Goal: Find contact information: Find contact information

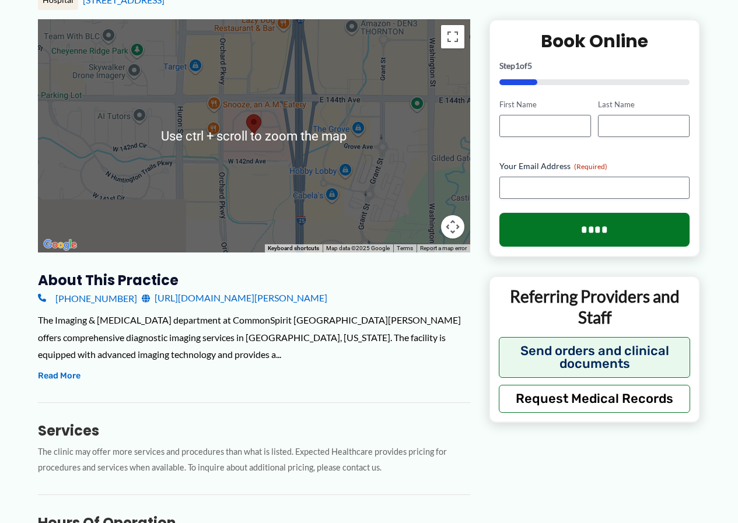
scroll to position [175, 0]
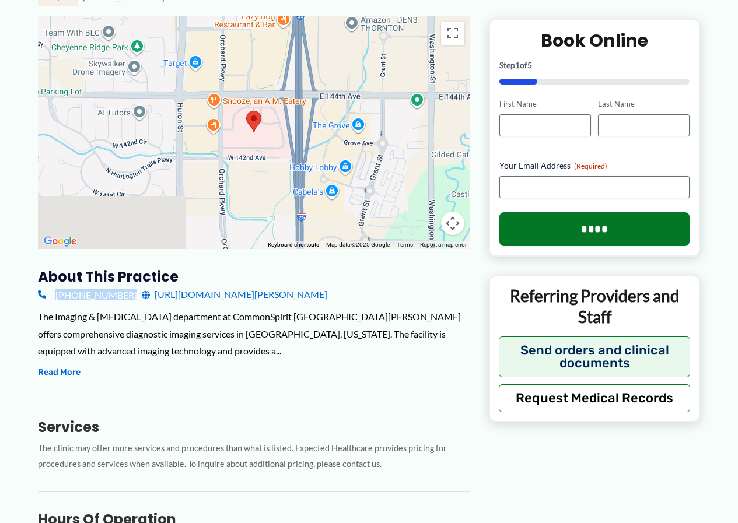
click at [117, 297] on div "[PHONE_NUMBER] [URL][DOMAIN_NAME][PERSON_NAME]" at bounding box center [254, 295] width 432 height 18
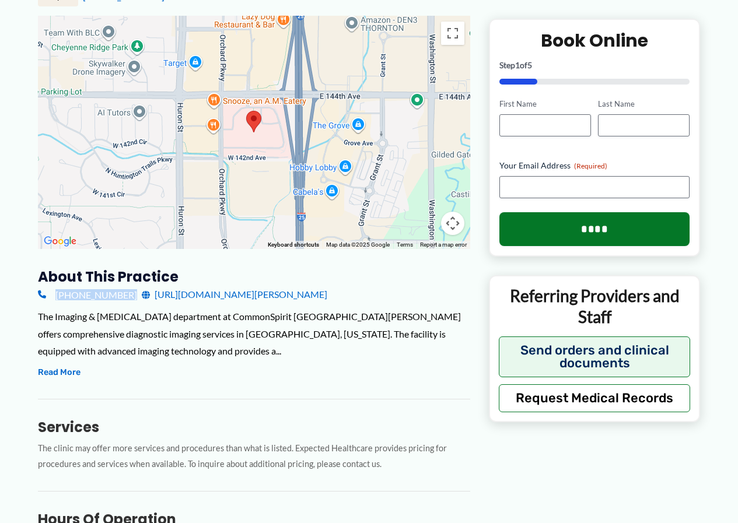
copy link "(720) 627-000"
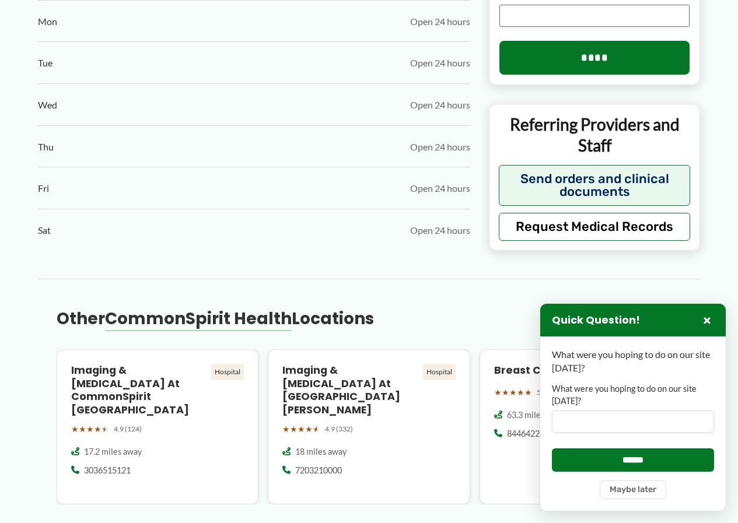
scroll to position [759, 0]
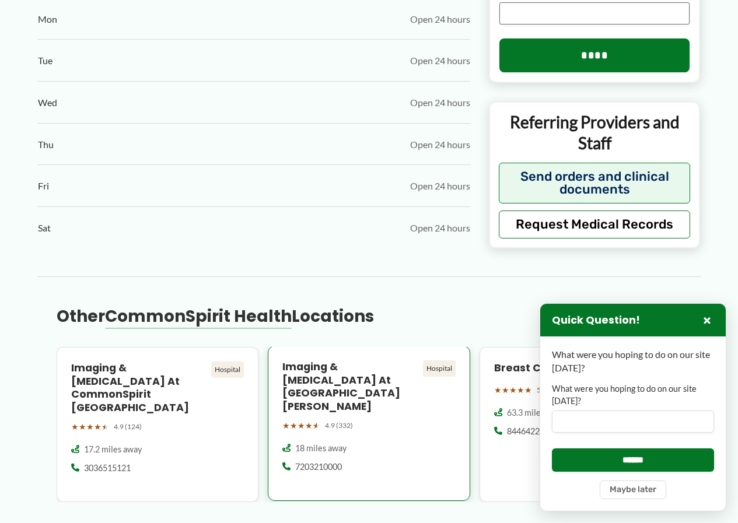
click at [355, 462] on div "7203210000" at bounding box center [368, 468] width 173 height 12
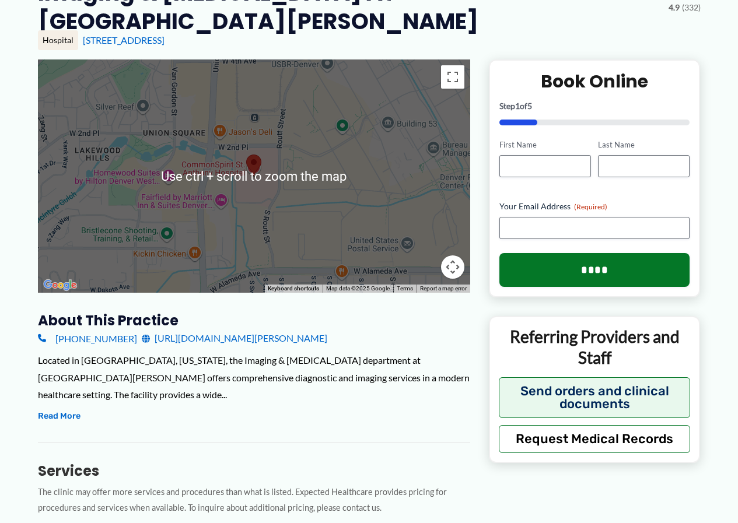
scroll to position [175, 0]
